Goal: Task Accomplishment & Management: Manage account settings

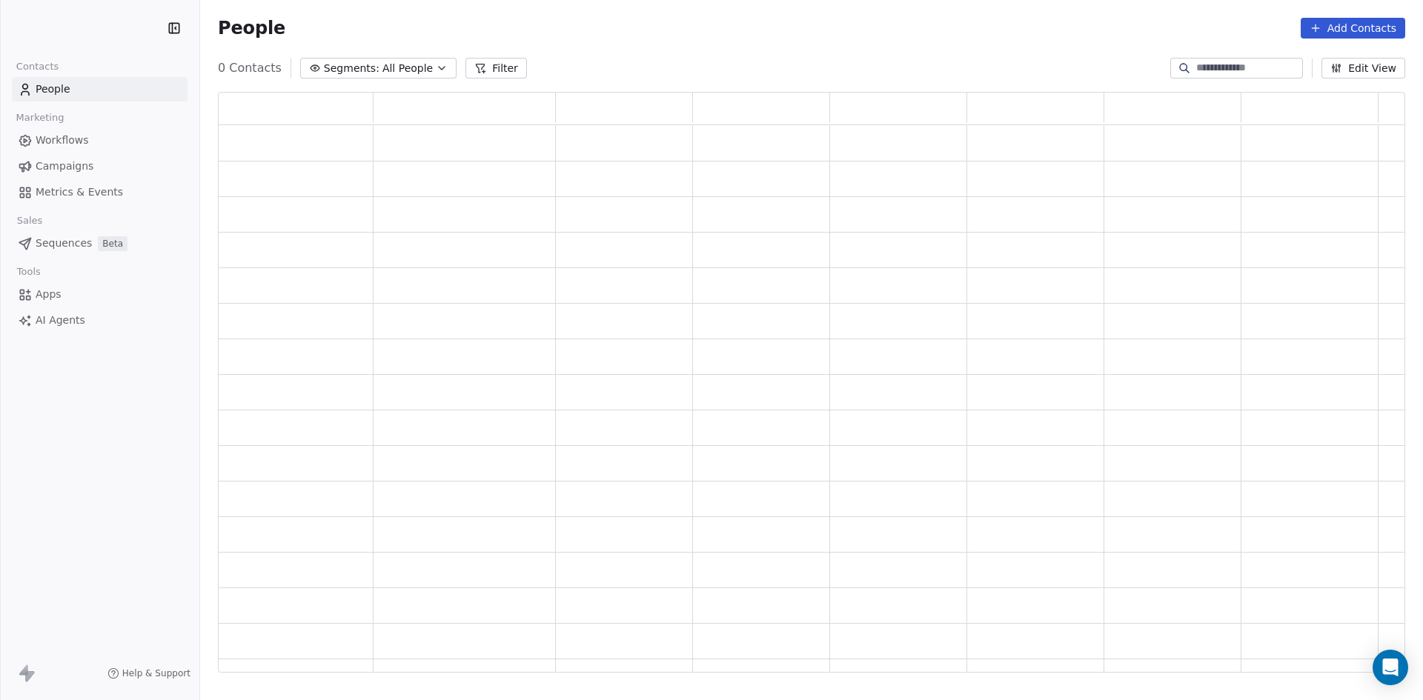
scroll to position [569, 1176]
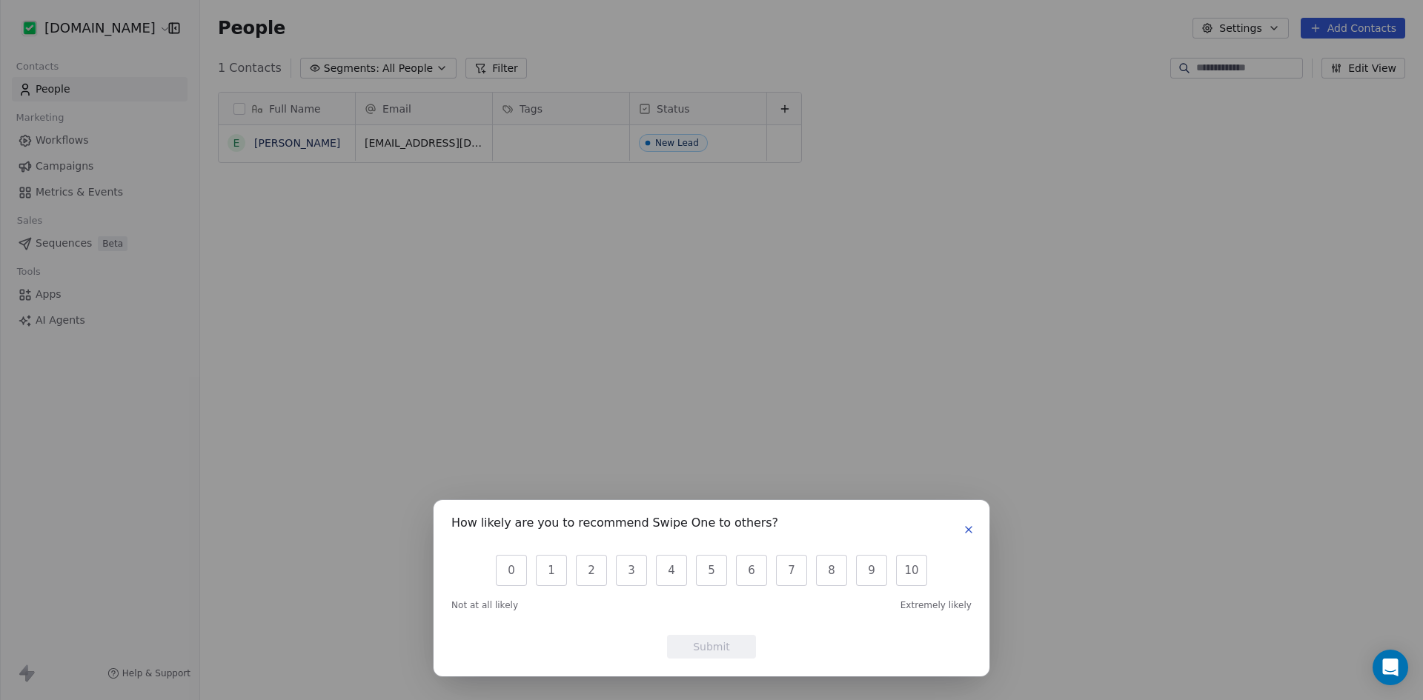
scroll to position [605, 1212]
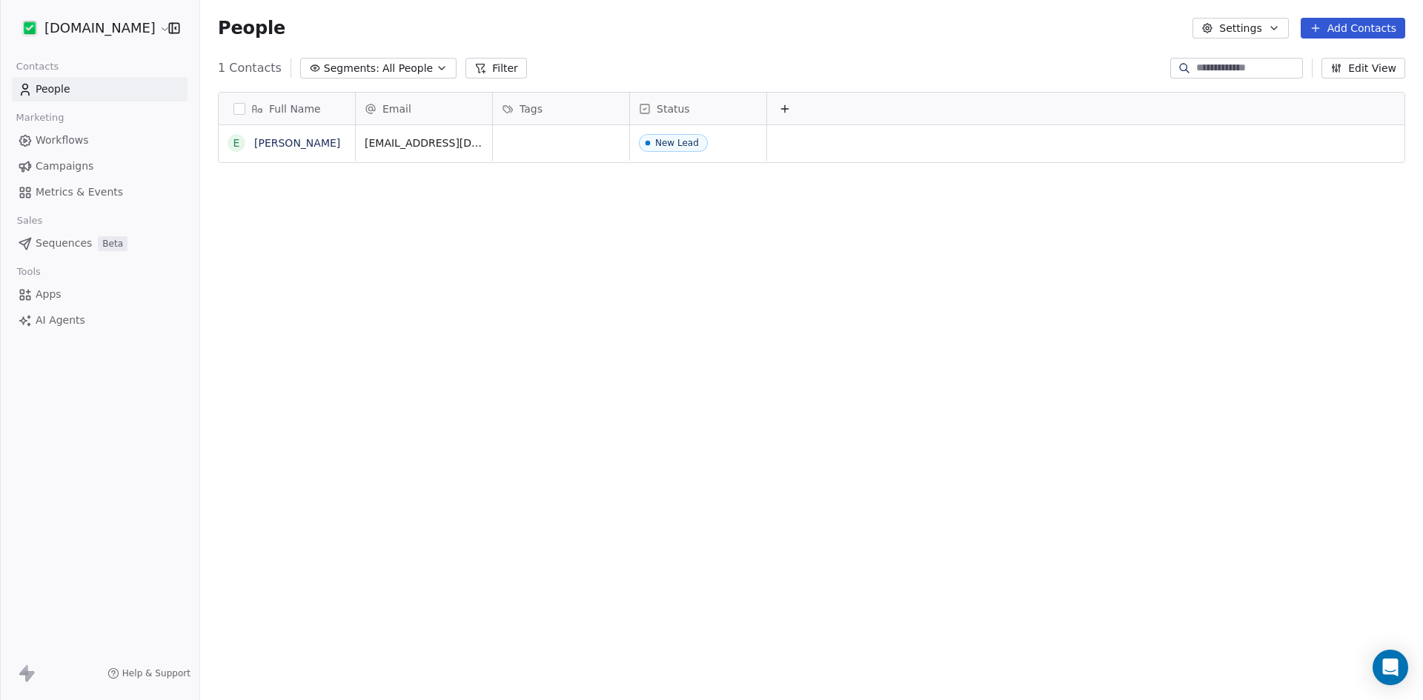
click at [87, 27] on div "How likely are you to recommend Swipe One to others? 0 1 2 3 4 5 6 7 8 9 10 Not…" at bounding box center [711, 350] width 1423 height 700
click at [95, 33] on html "[DOMAIN_NAME] Contacts People Marketing Workflows Campaigns Metrics & Events Sa…" at bounding box center [711, 350] width 1423 height 700
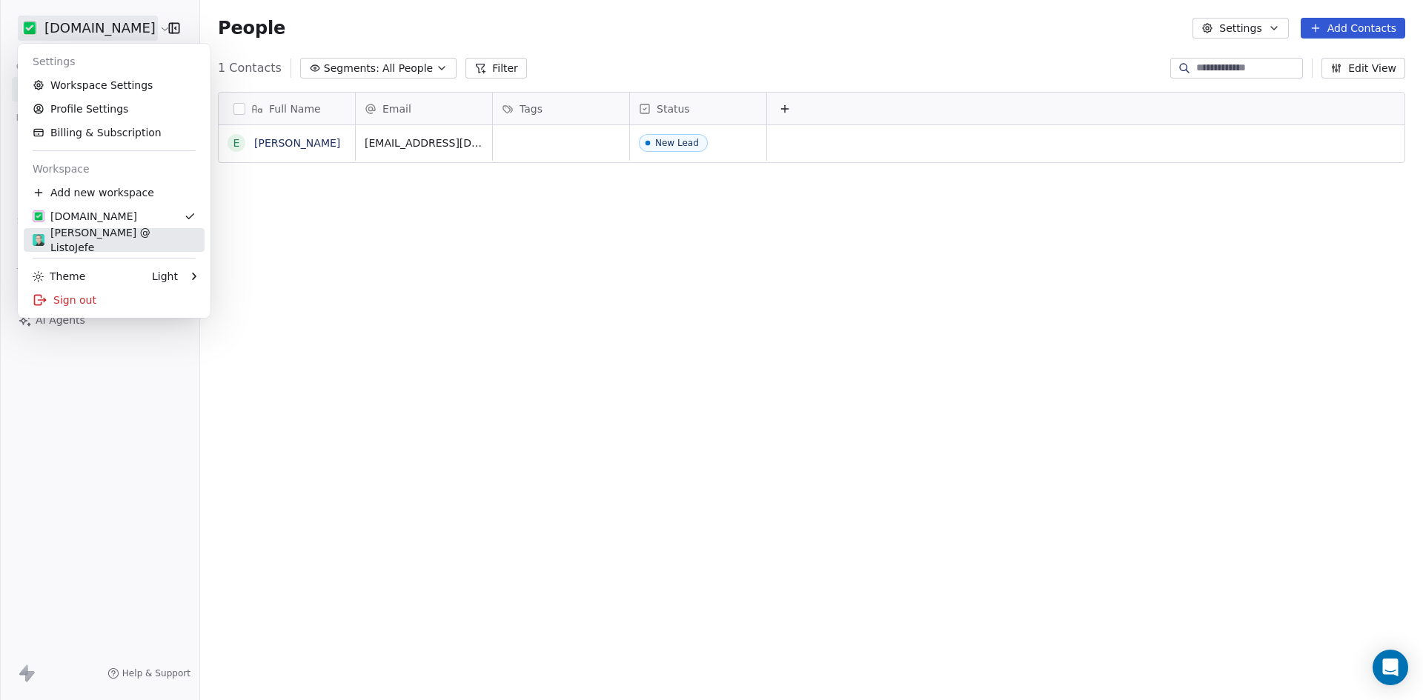
click at [107, 243] on div "[PERSON_NAME] @ ListoJefe" at bounding box center [114, 240] width 163 height 30
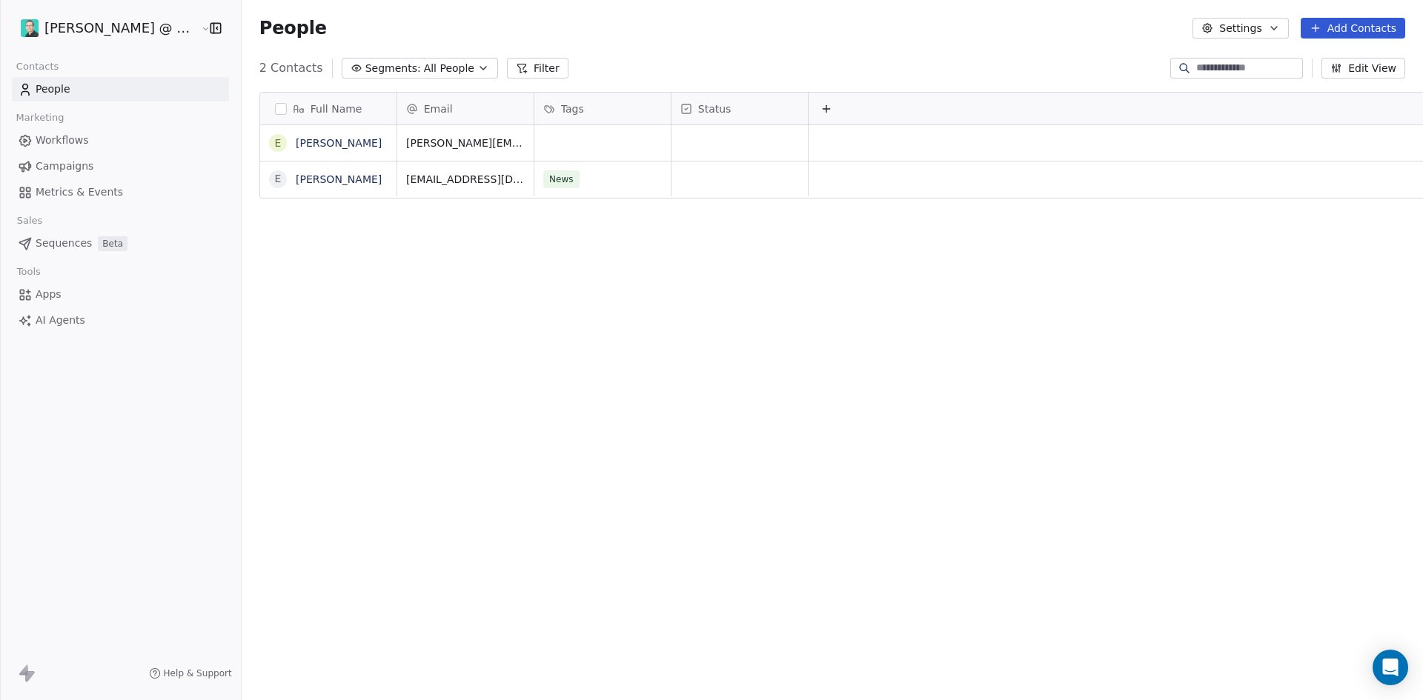
scroll to position [605, 1212]
click at [64, 28] on html "[PERSON_NAME] @ ListoJefe Contacts People Marketing Workflows Campaigns Metrics…" at bounding box center [711, 350] width 1423 height 700
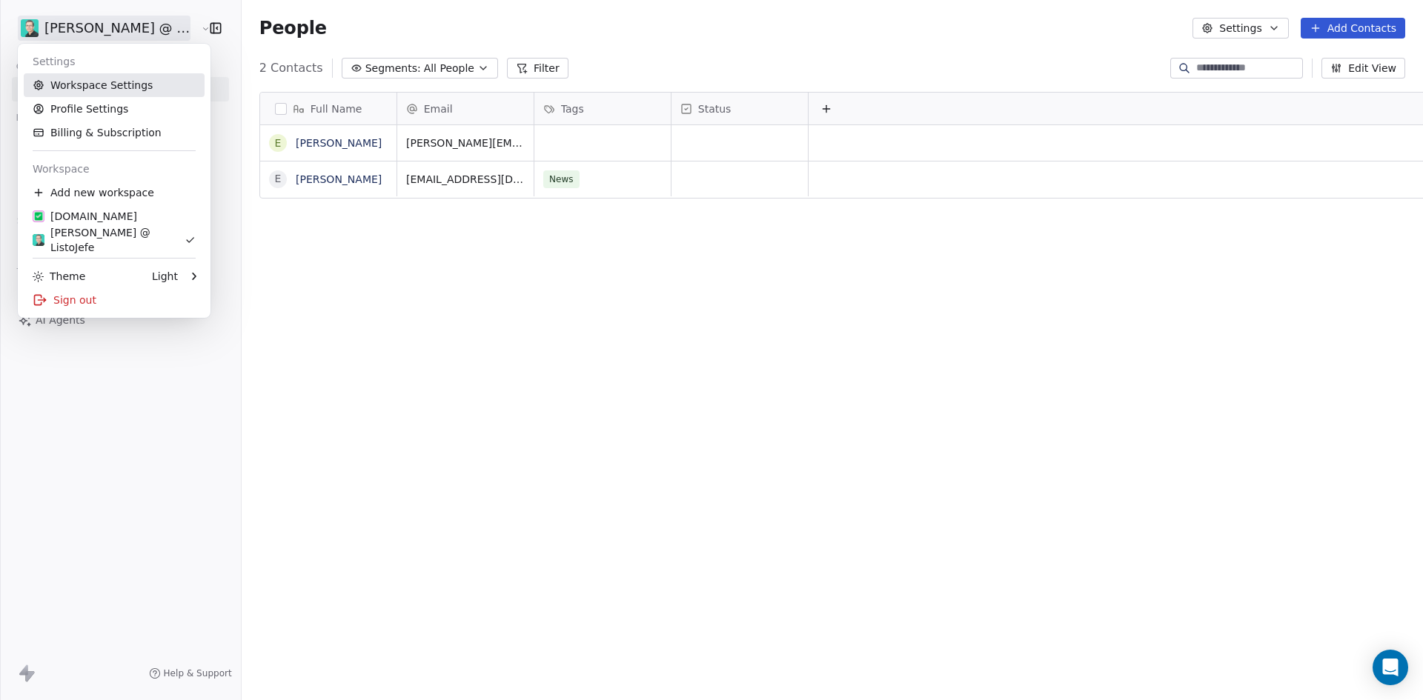
click at [82, 88] on link "Workspace Settings" at bounding box center [114, 85] width 181 height 24
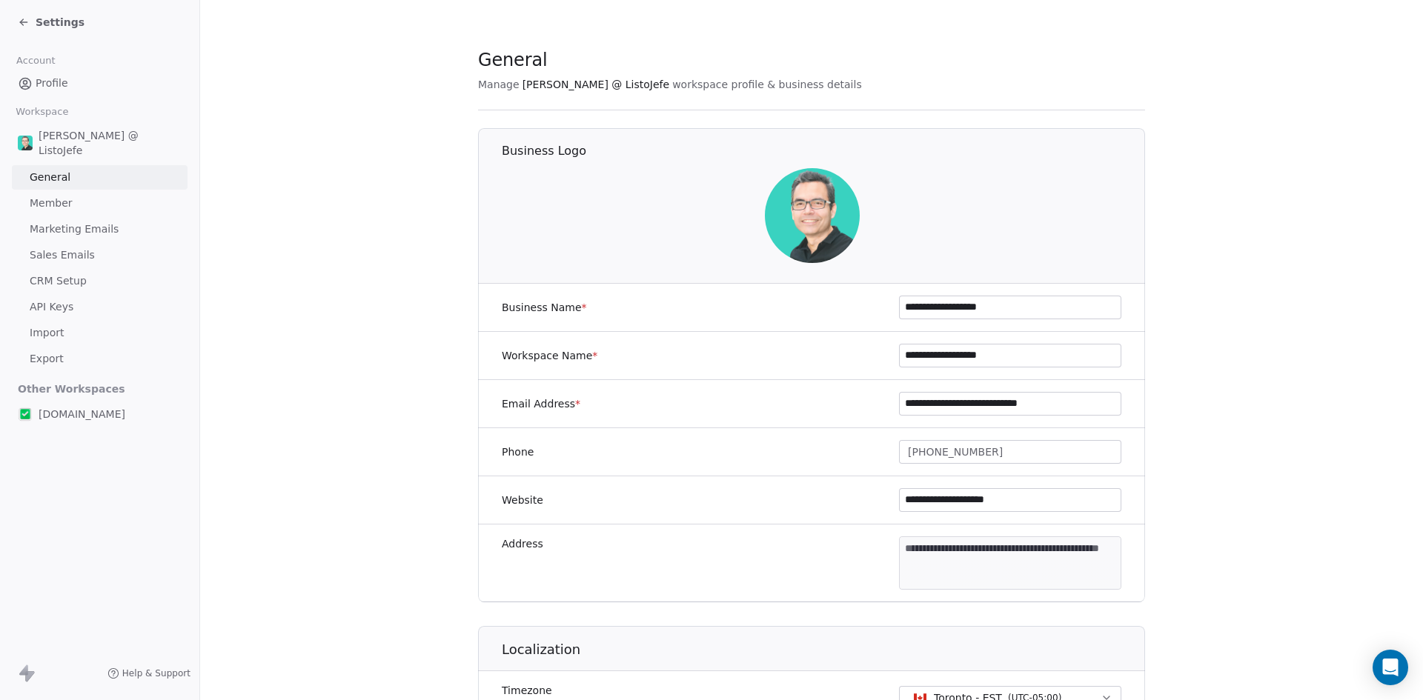
click at [77, 243] on link "Sales Emails" at bounding box center [100, 255] width 176 height 24
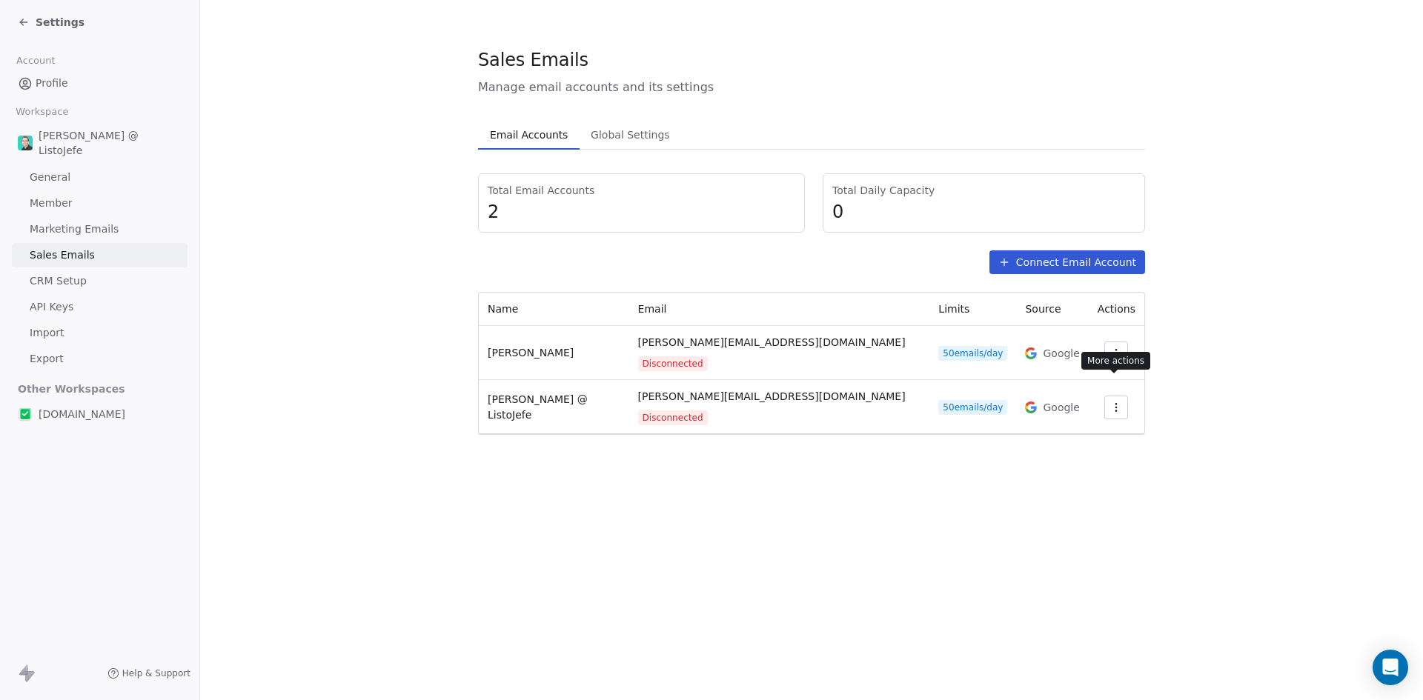
click at [1115, 402] on icon "button" at bounding box center [1116, 408] width 12 height 12
click at [1092, 422] on span "Reconnect" at bounding box center [1088, 422] width 55 height 16
